Goal: Transaction & Acquisition: Purchase product/service

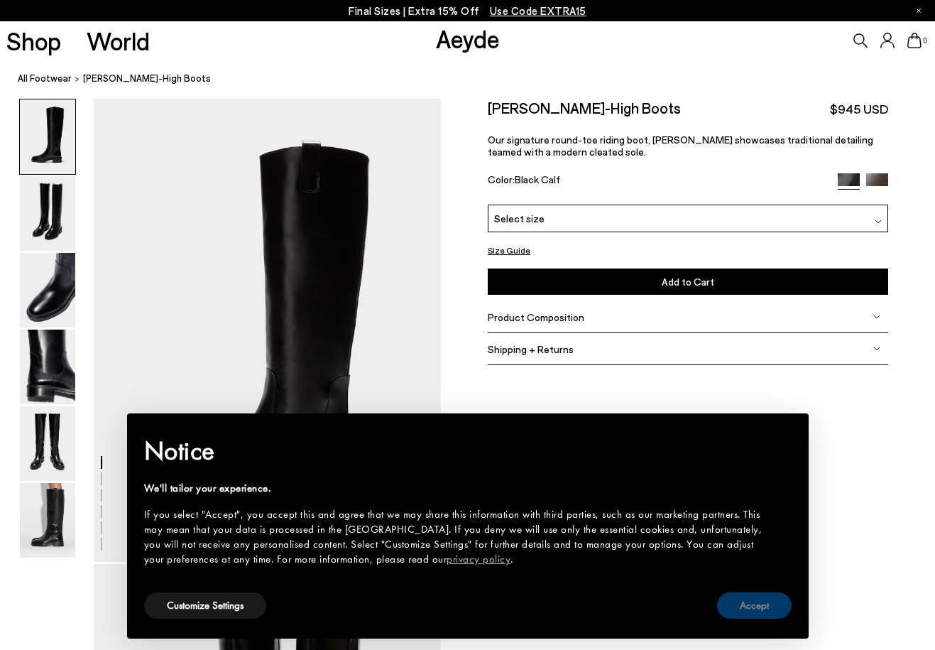
click at [768, 608] on button "Accept" at bounding box center [754, 605] width 75 height 26
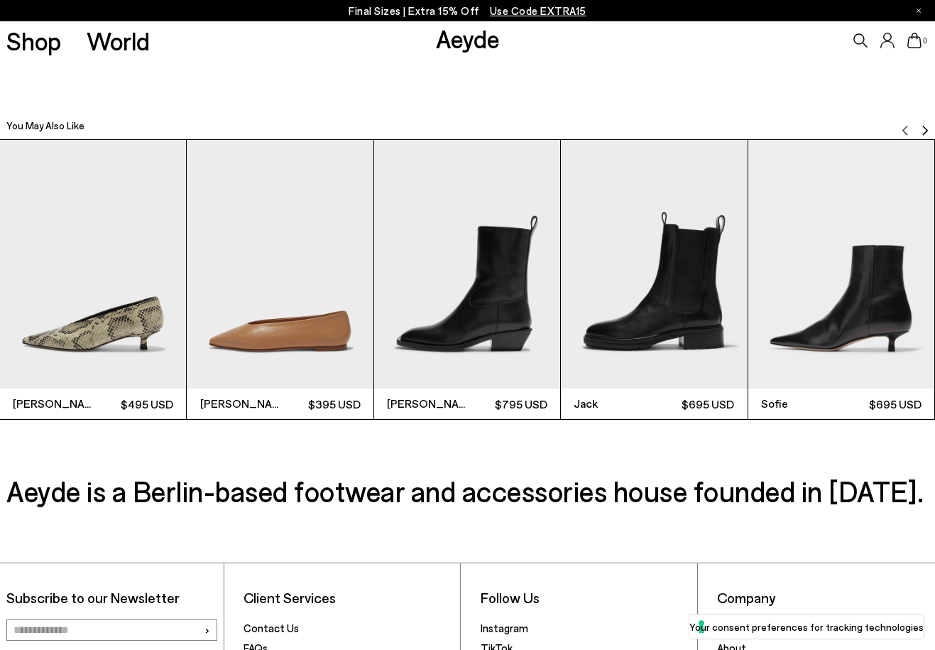
scroll to position [2846, 0]
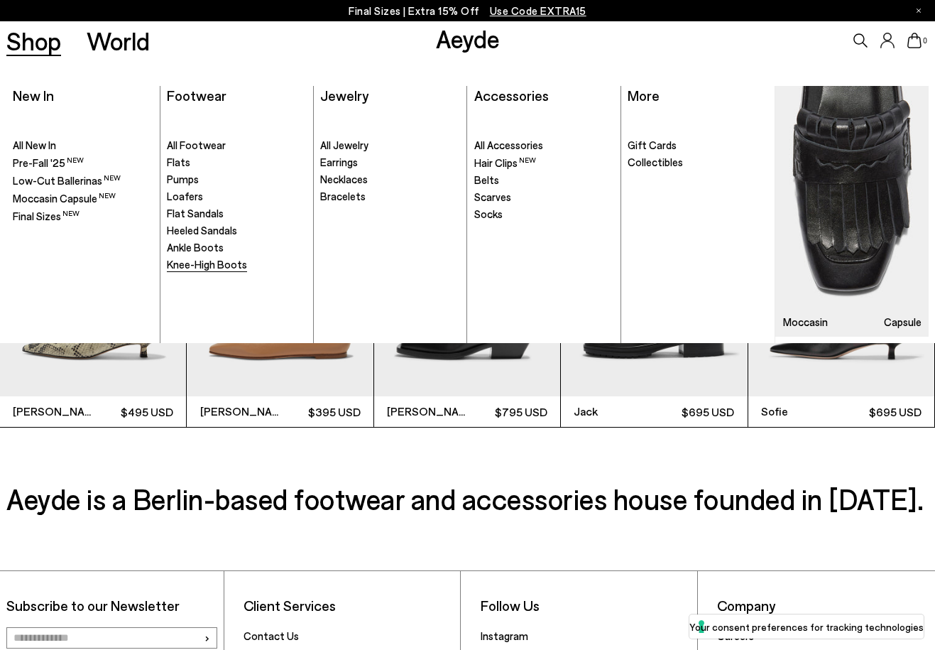
click at [194, 268] on span "Knee-High Boots" at bounding box center [207, 264] width 80 height 13
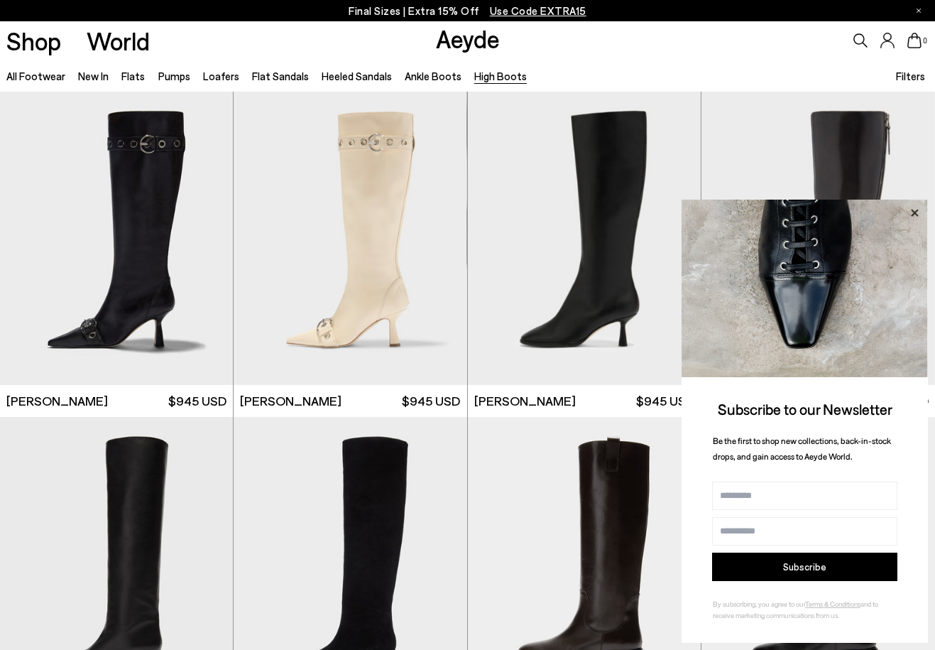
click at [913, 211] on icon at bounding box center [914, 212] width 7 height 7
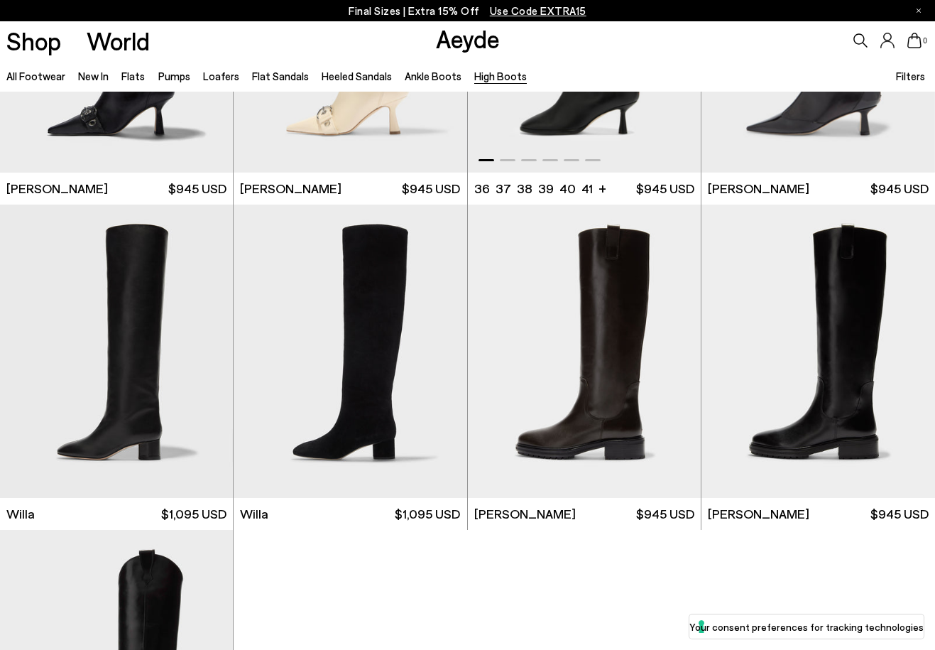
scroll to position [232, 0]
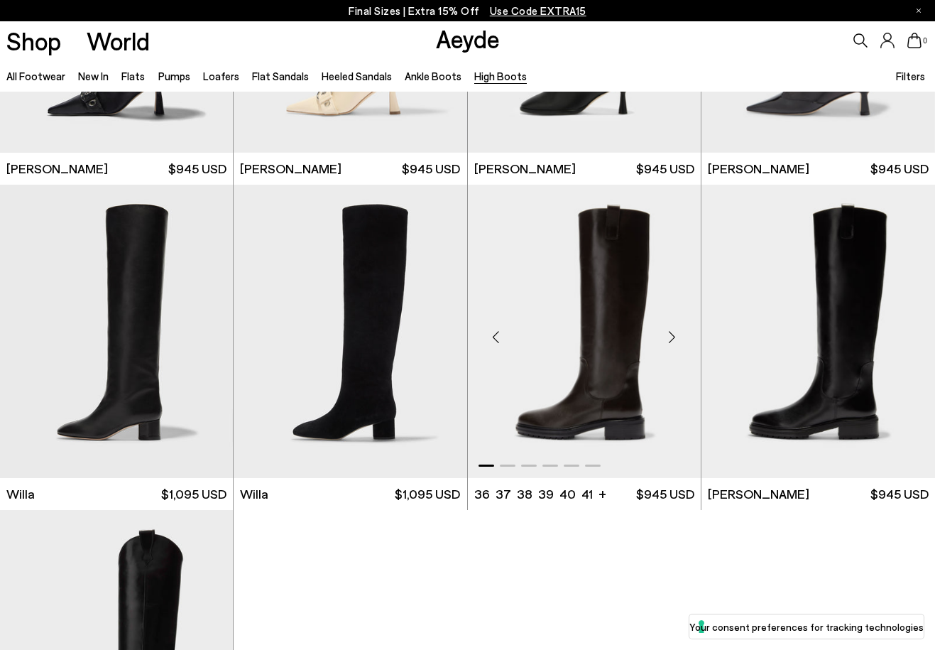
click at [674, 337] on div "Next slide" at bounding box center [672, 337] width 43 height 43
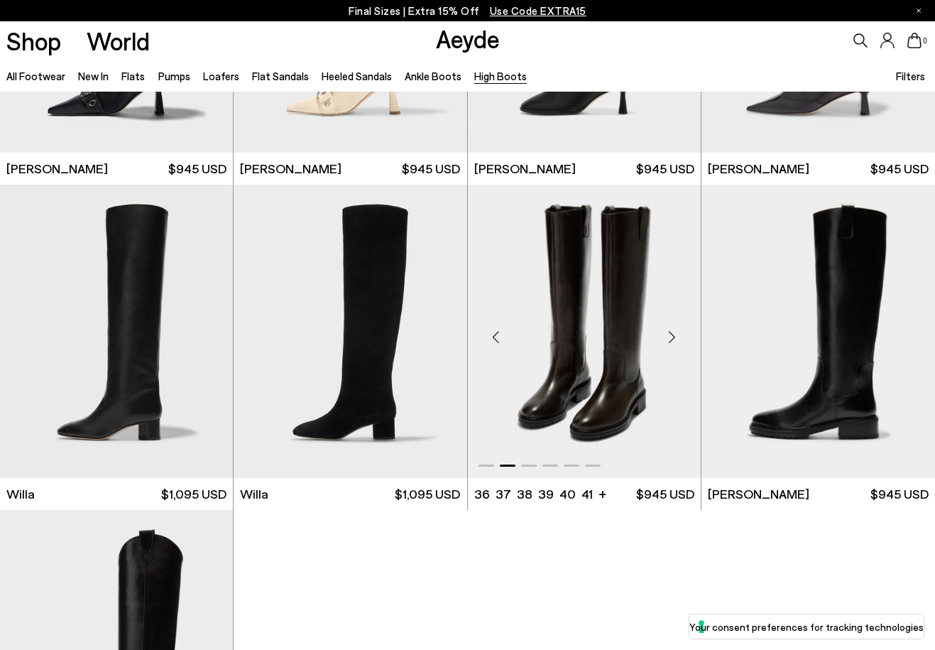
click at [674, 337] on div "Next slide" at bounding box center [672, 337] width 43 height 43
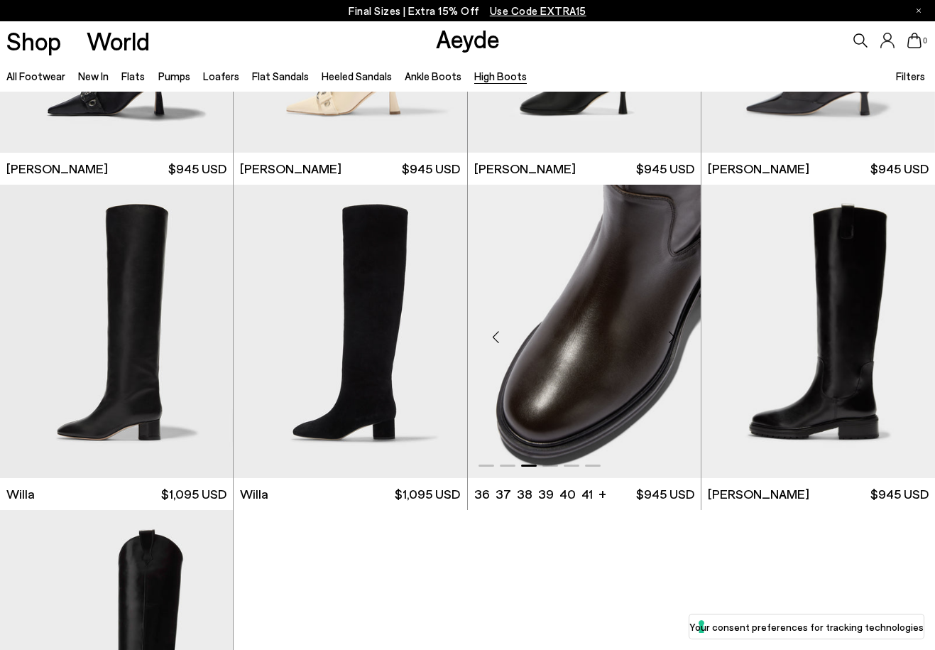
click at [674, 337] on div "Next slide" at bounding box center [672, 337] width 43 height 43
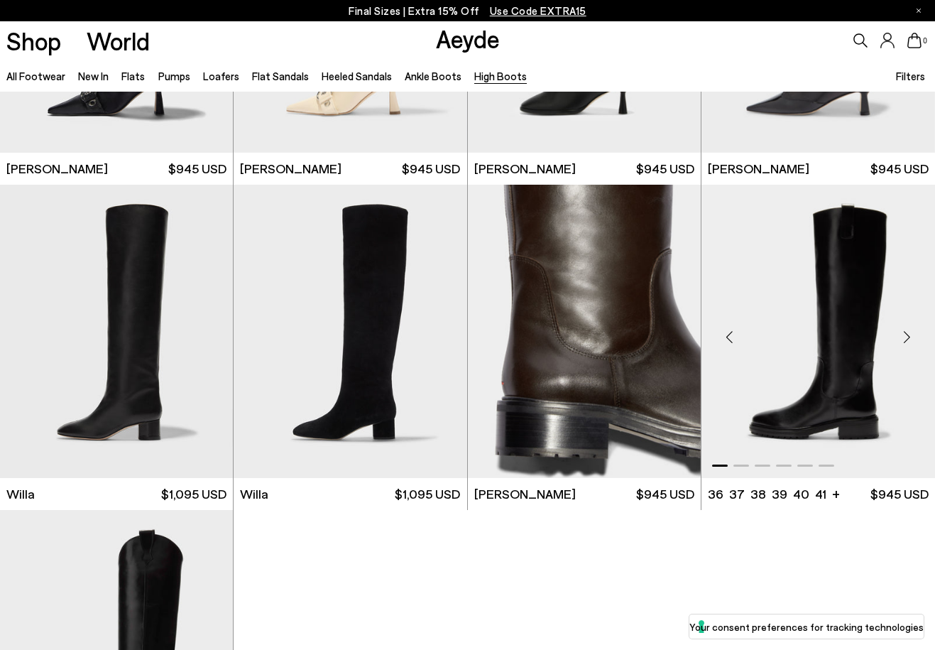
click at [905, 334] on div "Next slide" at bounding box center [907, 337] width 43 height 43
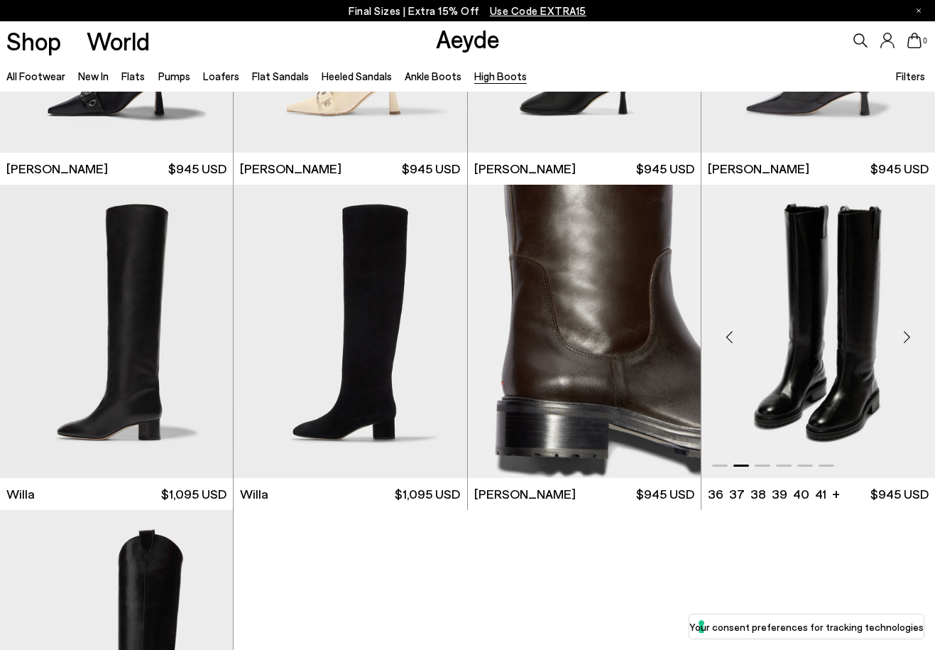
click at [905, 334] on div "Next slide" at bounding box center [907, 337] width 43 height 43
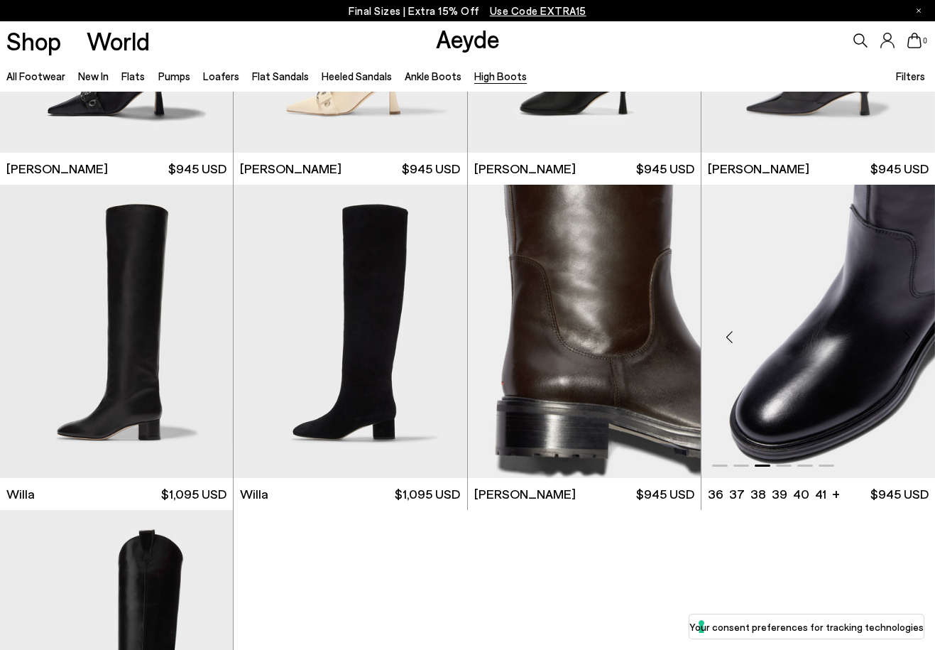
click at [905, 334] on div "Next slide" at bounding box center [907, 337] width 43 height 43
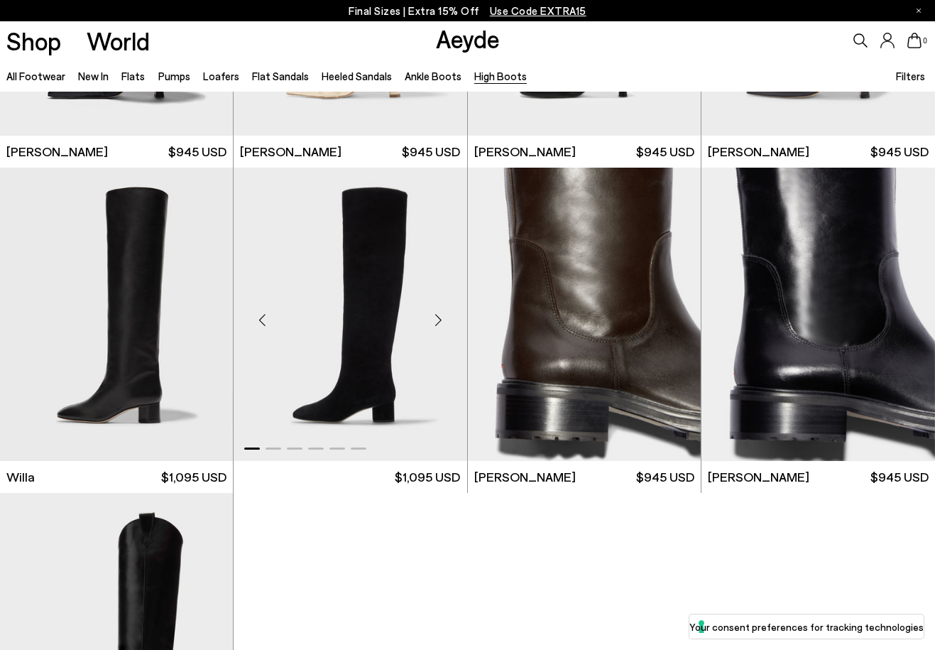
scroll to position [248, 0]
